Goal: Information Seeking & Learning: Learn about a topic

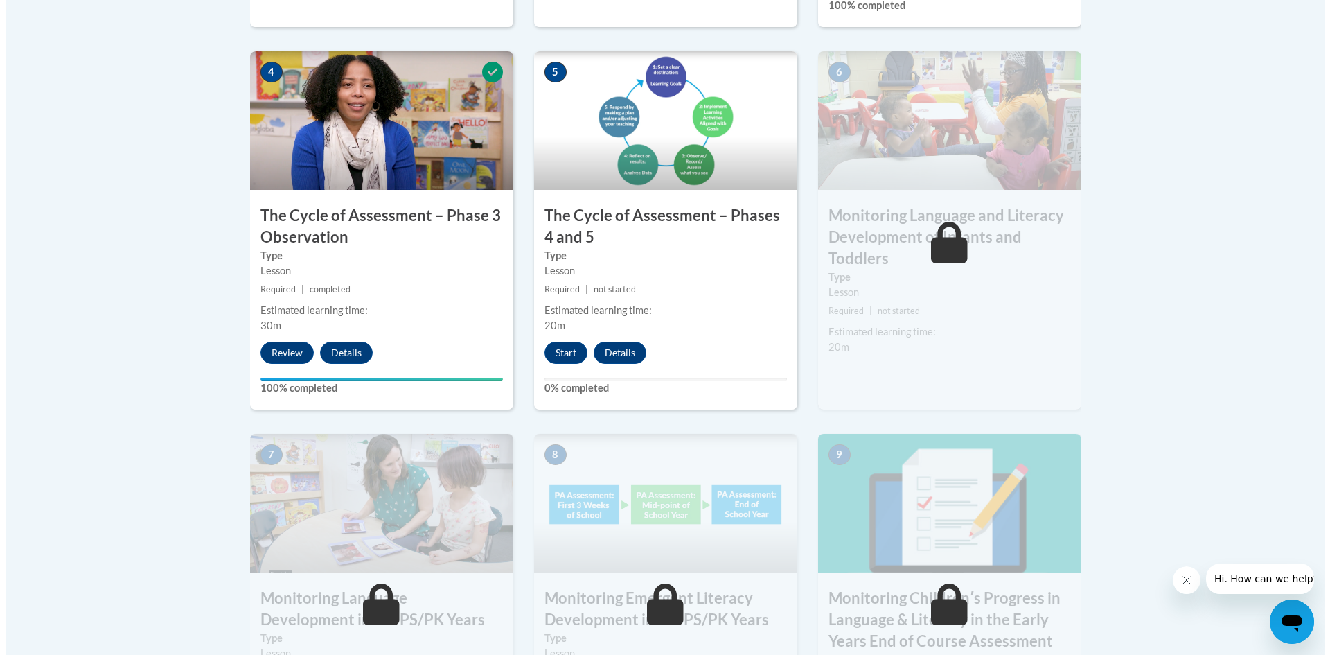
scroll to position [831, 0]
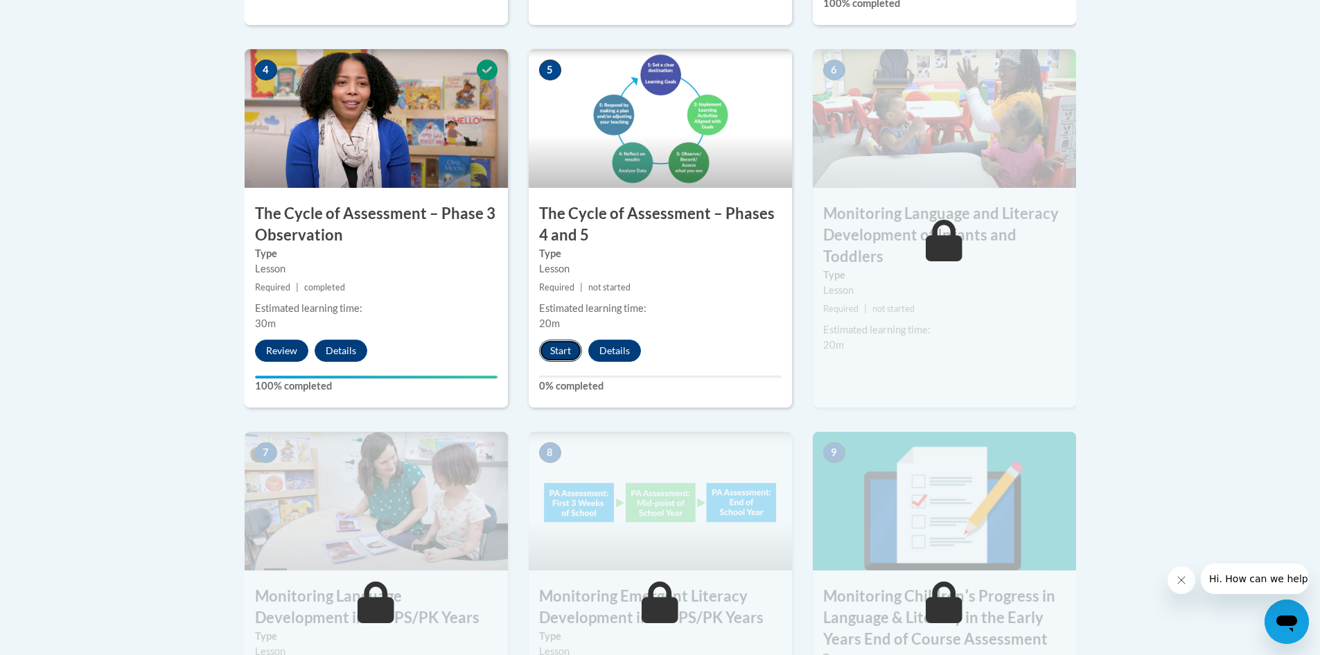
click at [559, 361] on button "Start" at bounding box center [560, 350] width 43 height 22
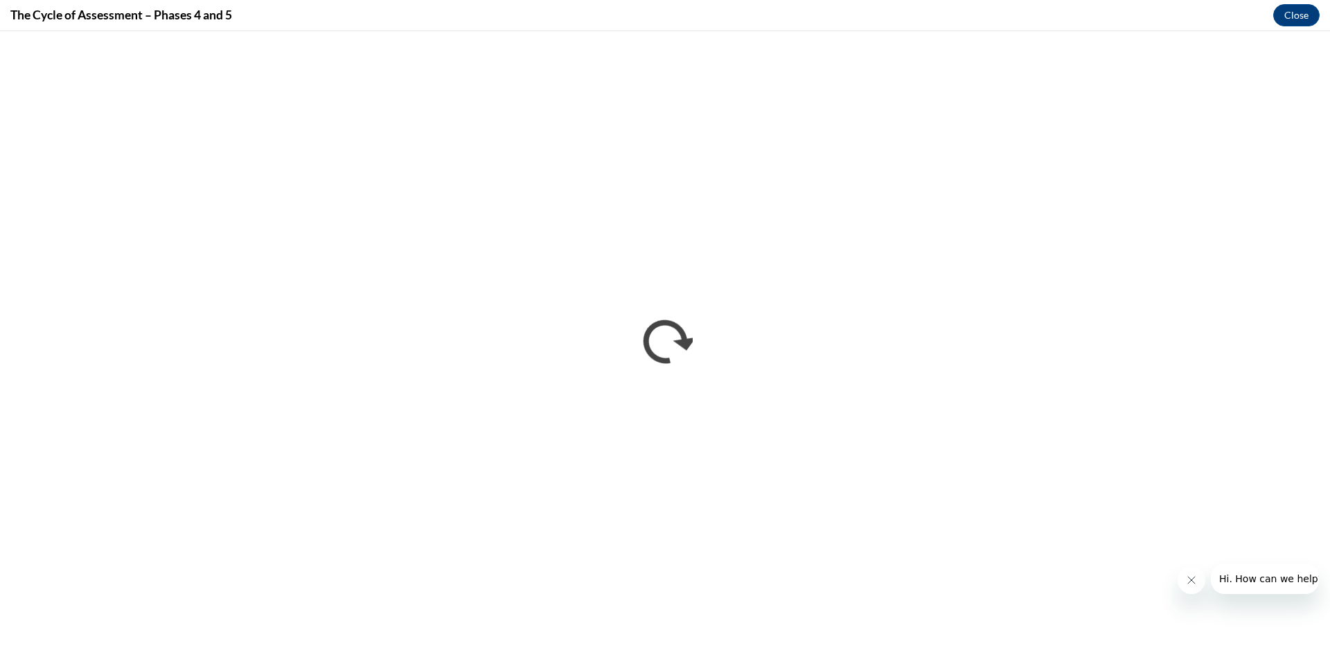
scroll to position [0, 0]
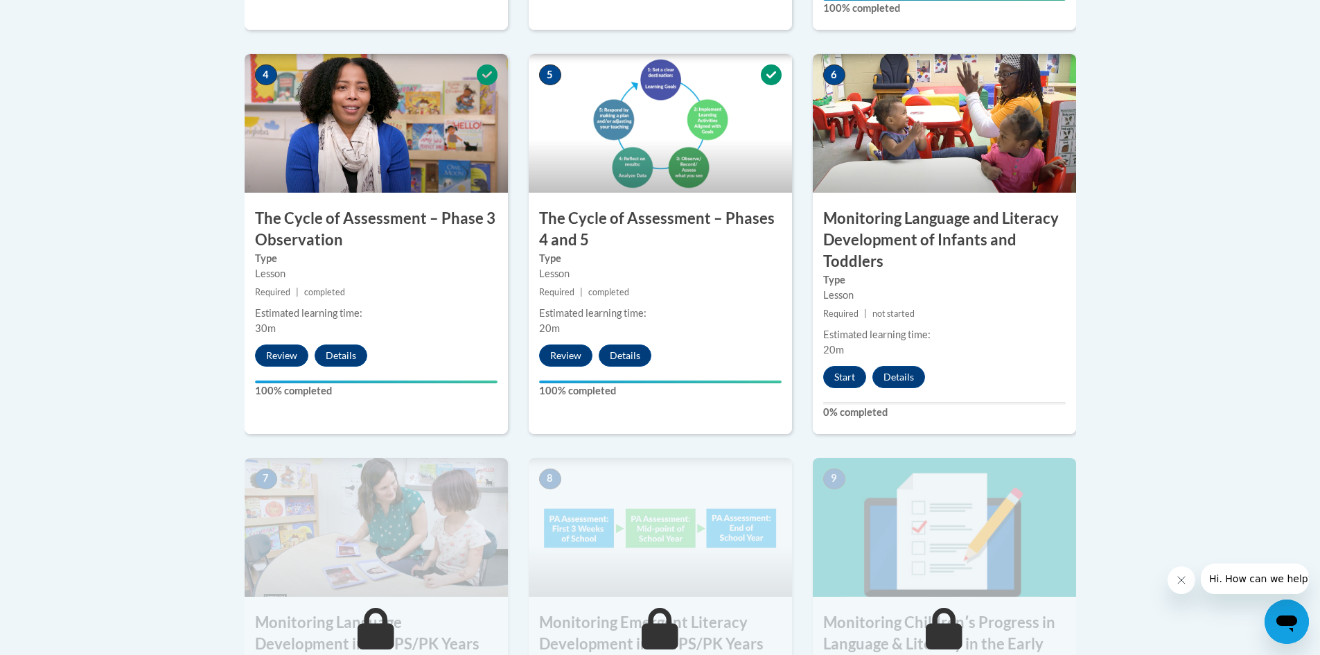
scroll to position [821, 0]
